Goal: Task Accomplishment & Management: Complete application form

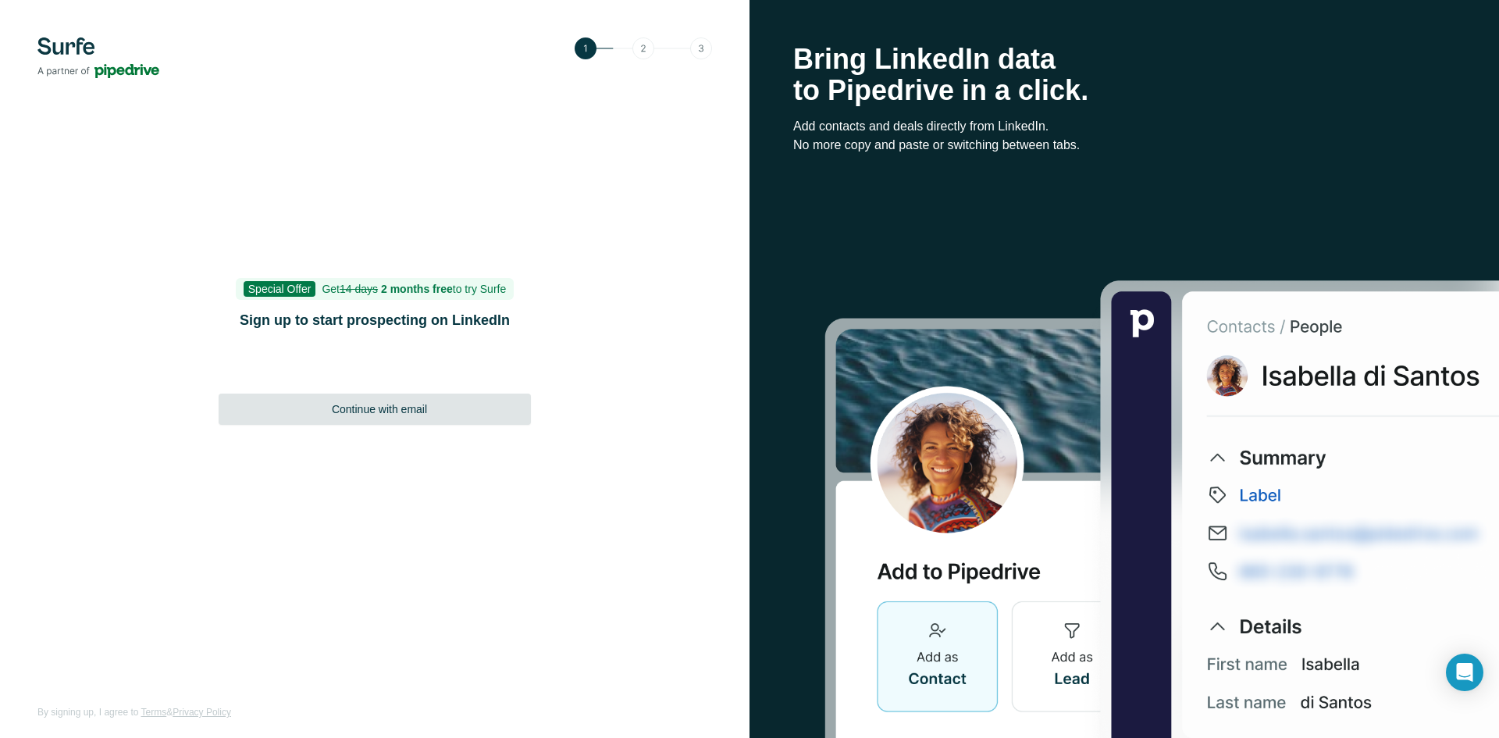
click at [360, 417] on div "Continue with email" at bounding box center [375, 409] width 312 height 31
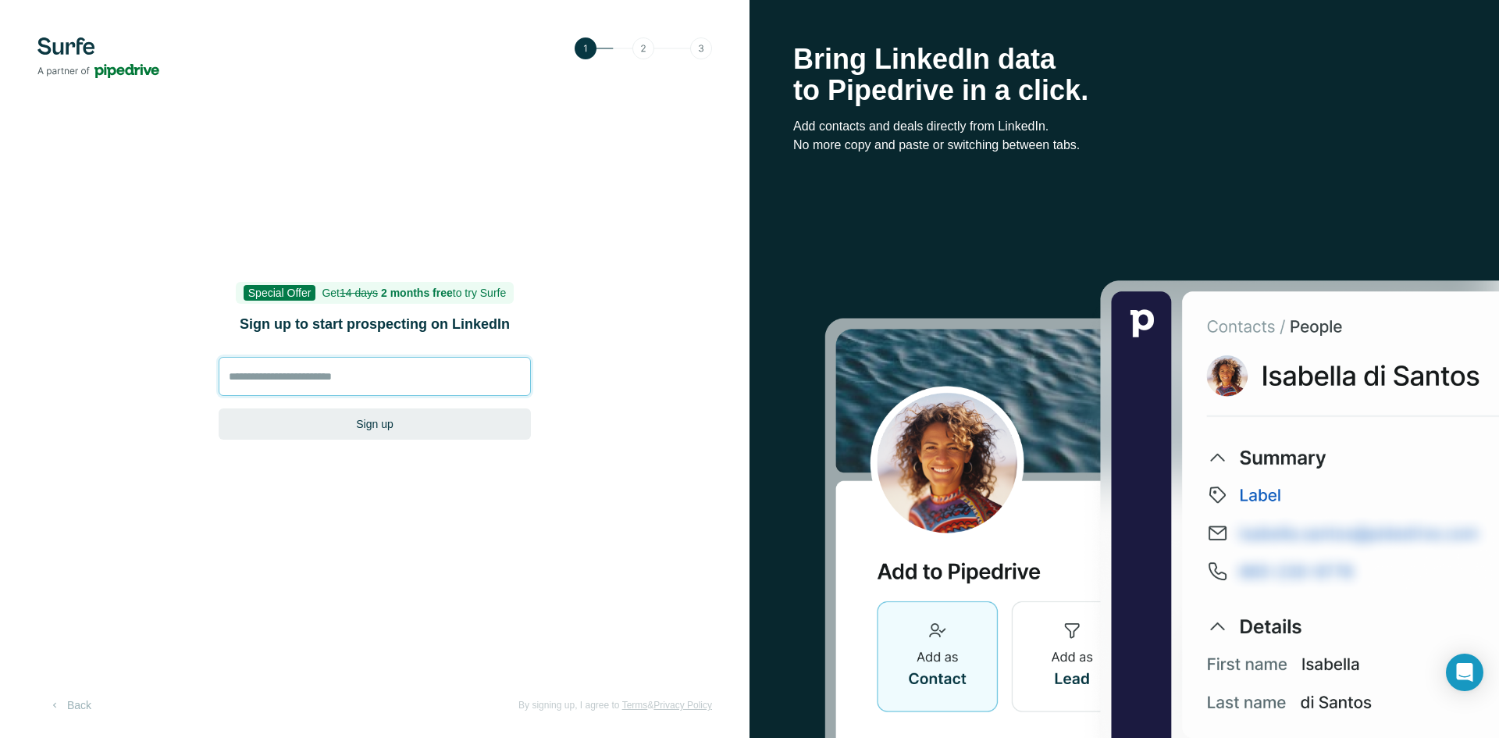
click at [422, 378] on input at bounding box center [375, 376] width 312 height 39
type input "**********"
click at [219, 408] on button "Sign up" at bounding box center [375, 423] width 312 height 31
